Goal: Task Accomplishment & Management: Manage account settings

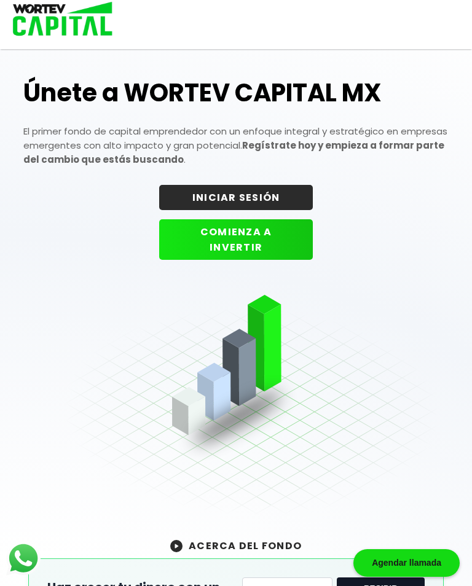
click at [258, 202] on button "INICIAR SESIÓN" at bounding box center [236, 197] width 154 height 25
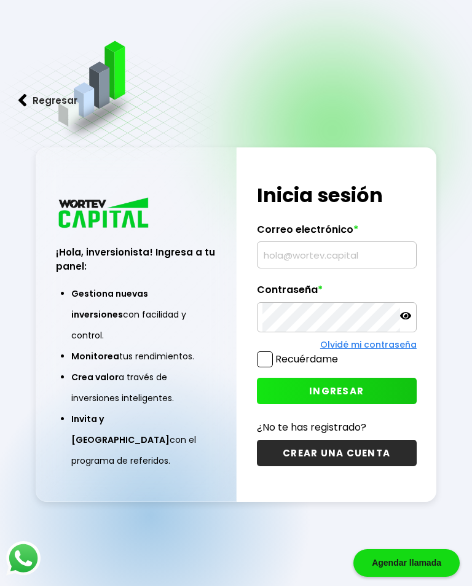
click at [304, 266] on input "text" at bounding box center [336, 255] width 149 height 26
type input "[EMAIL_ADDRESS][DOMAIN_NAME]"
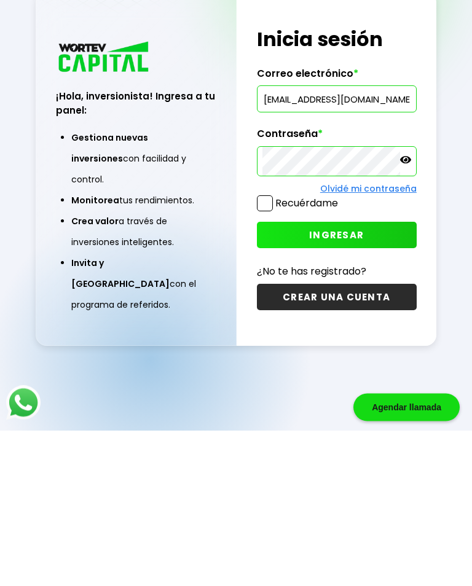
click at [347, 385] on span "INGRESAR" at bounding box center [336, 391] width 55 height 13
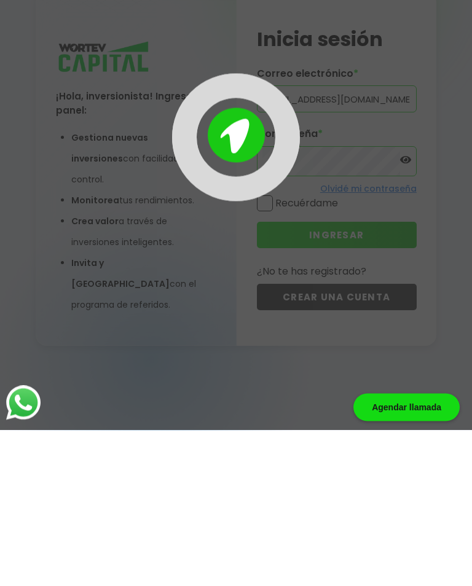
scroll to position [61, 0]
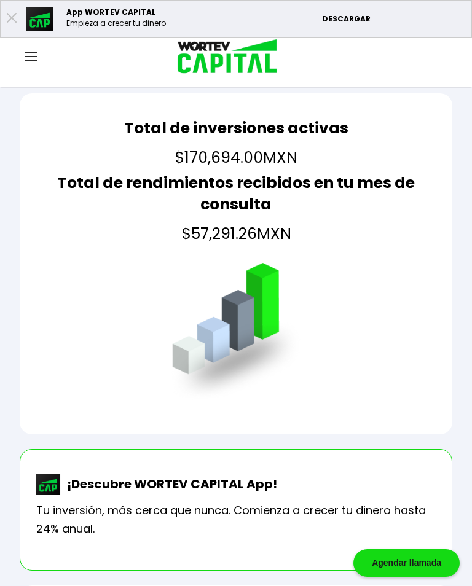
click at [35, 58] on img at bounding box center [31, 56] width 12 height 9
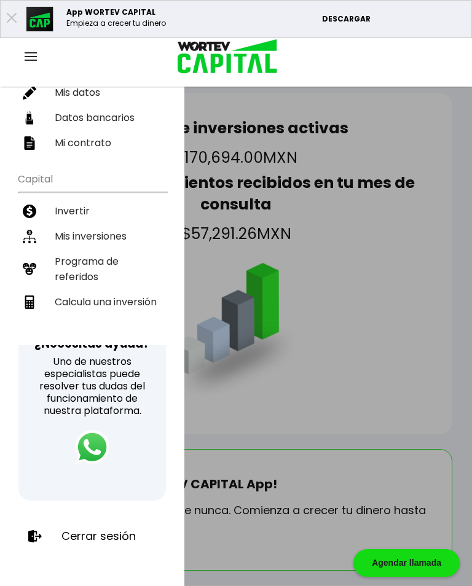
scroll to position [171, 0]
click at [115, 532] on p "Cerrar sesión" at bounding box center [98, 537] width 74 height 12
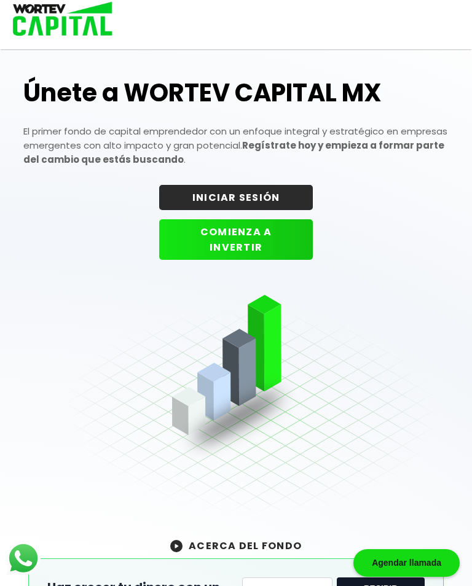
click at [261, 195] on button "INICIAR SESIÓN" at bounding box center [236, 197] width 154 height 25
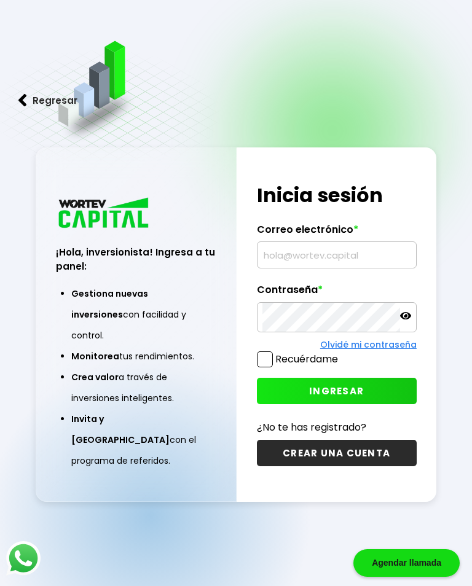
click at [319, 267] on input "text" at bounding box center [336, 255] width 149 height 26
type input "[EMAIL_ADDRESS][DOMAIN_NAME]"
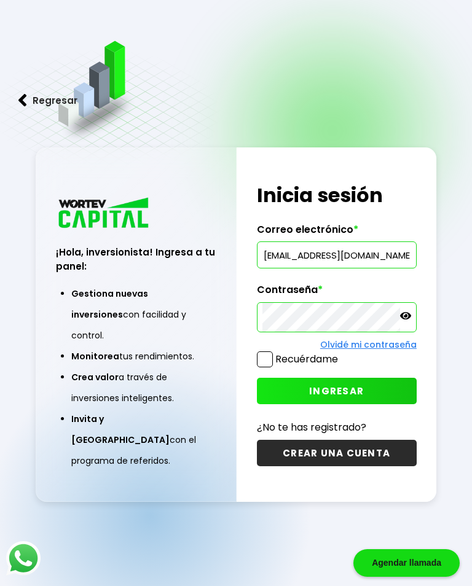
click at [373, 393] on button "INGRESAR" at bounding box center [337, 391] width 160 height 26
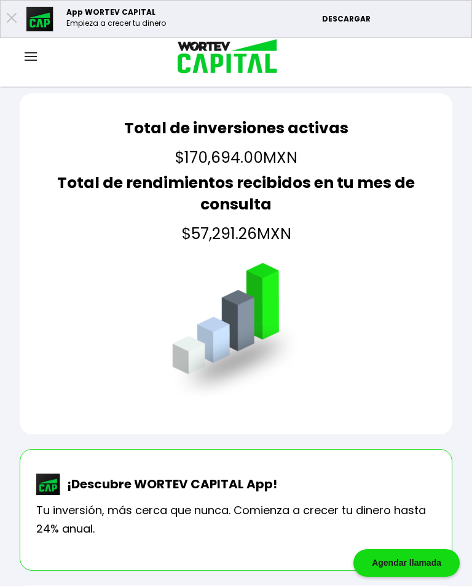
click at [35, 60] on img at bounding box center [31, 56] width 12 height 9
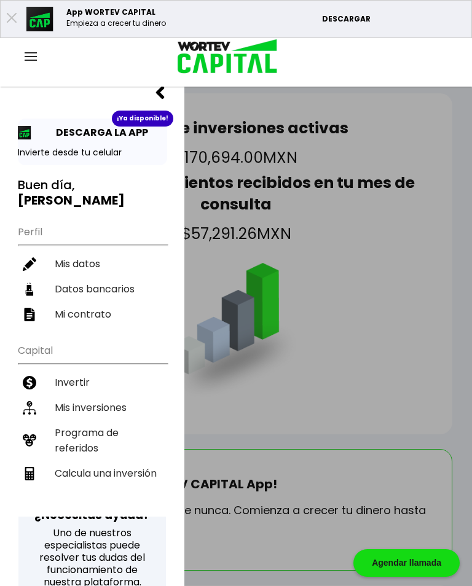
click at [127, 405] on li "Mis inversiones" at bounding box center [92, 407] width 149 height 25
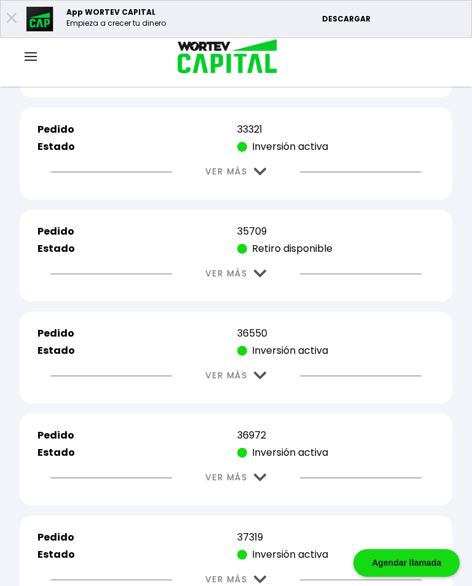
scroll to position [929, 0]
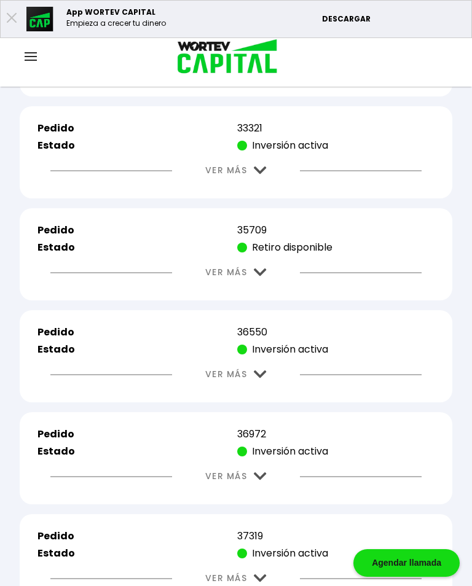
click at [257, 277] on img at bounding box center [260, 273] width 13 height 8
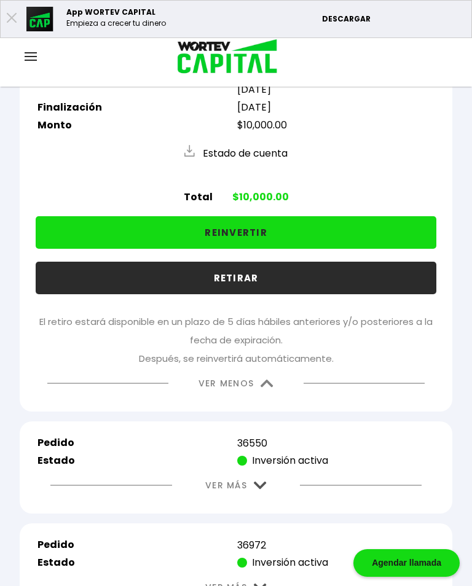
scroll to position [1141, 0]
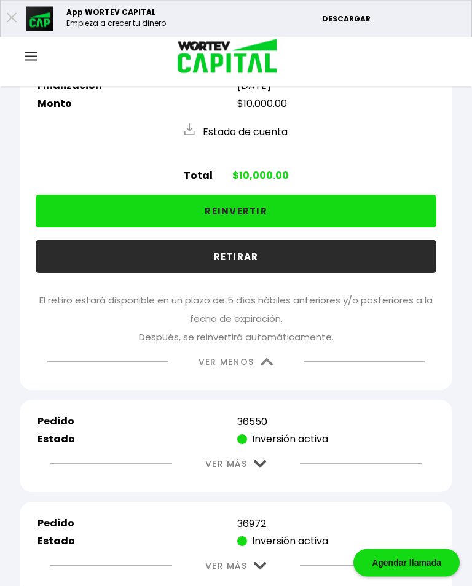
click at [261, 367] on img at bounding box center [267, 363] width 13 height 8
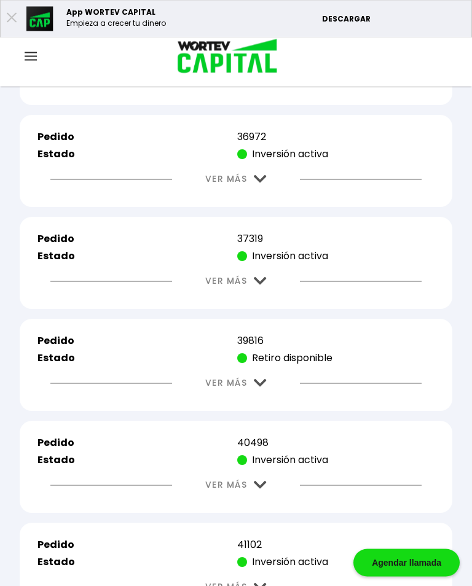
scroll to position [1227, 0]
click at [261, 387] on img at bounding box center [260, 383] width 13 height 8
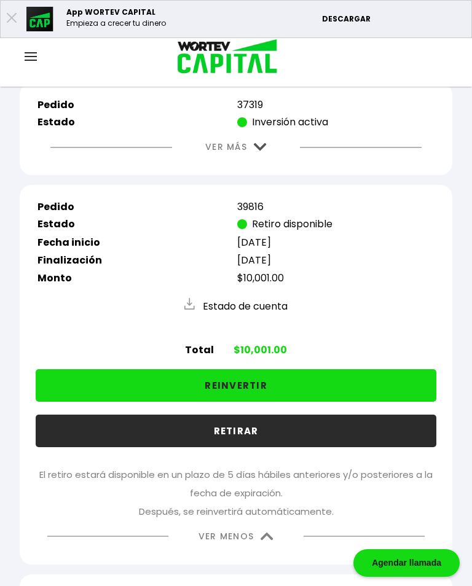
scroll to position [1362, 0]
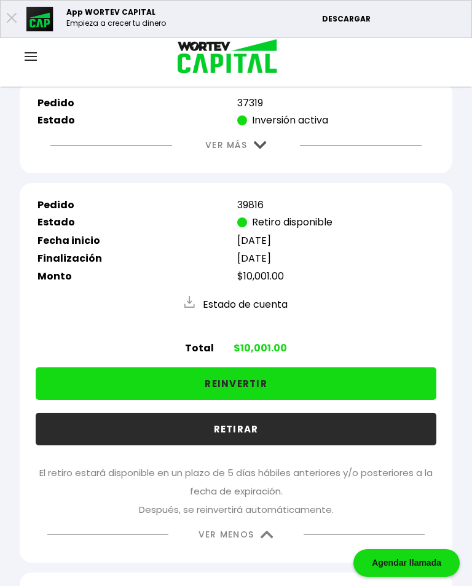
click at [265, 539] on img at bounding box center [267, 535] width 13 height 8
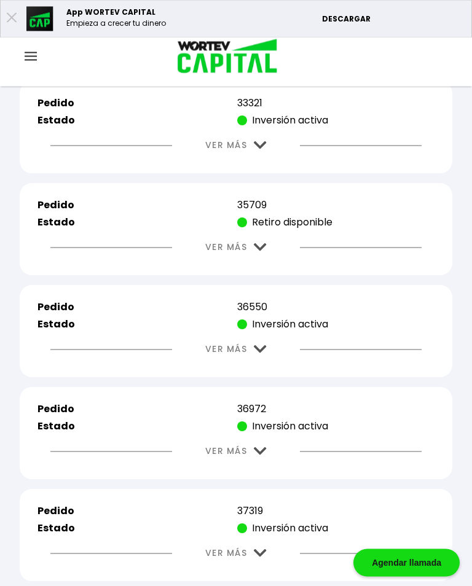
click at [266, 264] on button "VER MÁS" at bounding box center [236, 247] width 98 height 31
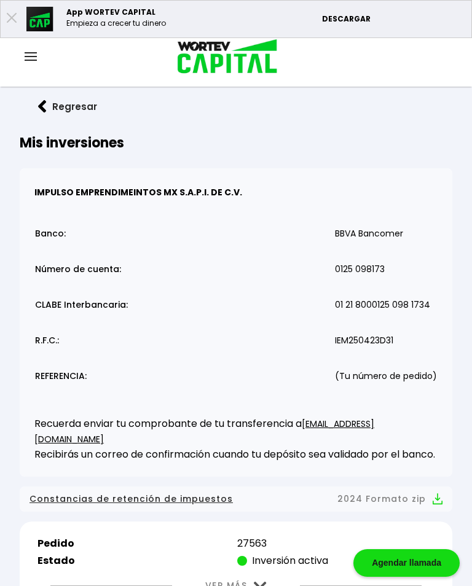
scroll to position [0, 0]
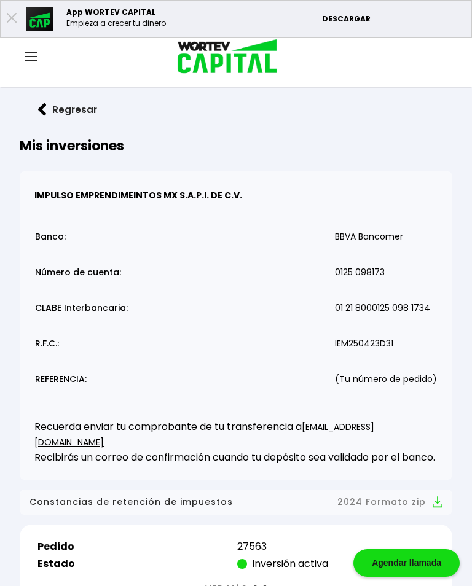
click at [41, 105] on img at bounding box center [42, 109] width 9 height 13
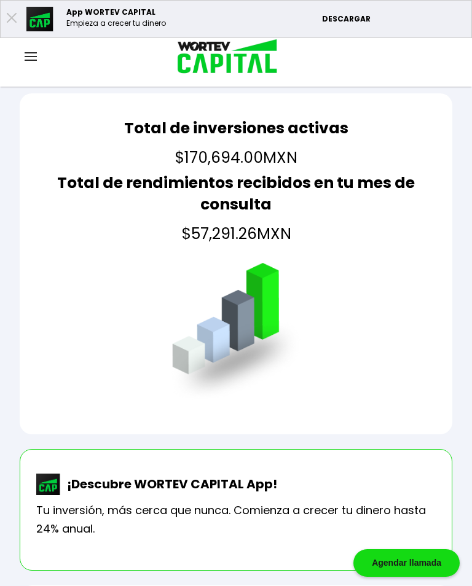
click at [40, 44] on div "Cuenta Editar perfil Cerrar sesión" at bounding box center [236, 57] width 472 height 40
click at [38, 51] on div at bounding box center [30, 57] width 61 height 15
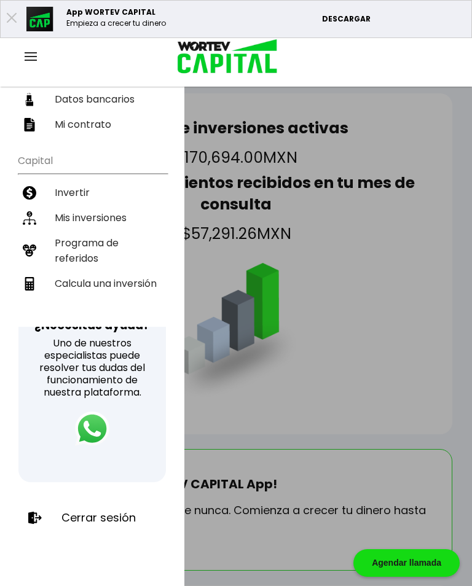
scroll to position [190, 0]
click at [110, 512] on p "Cerrar sesión" at bounding box center [98, 518] width 74 height 12
